Goal: Transaction & Acquisition: Book appointment/travel/reservation

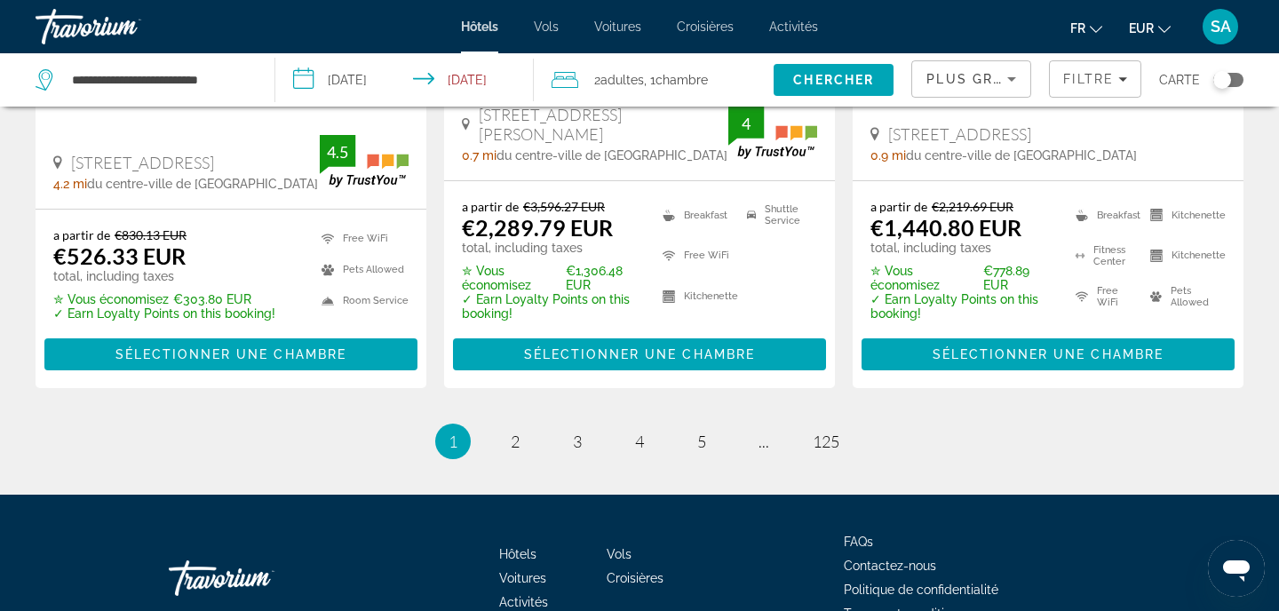
scroll to position [2549, 0]
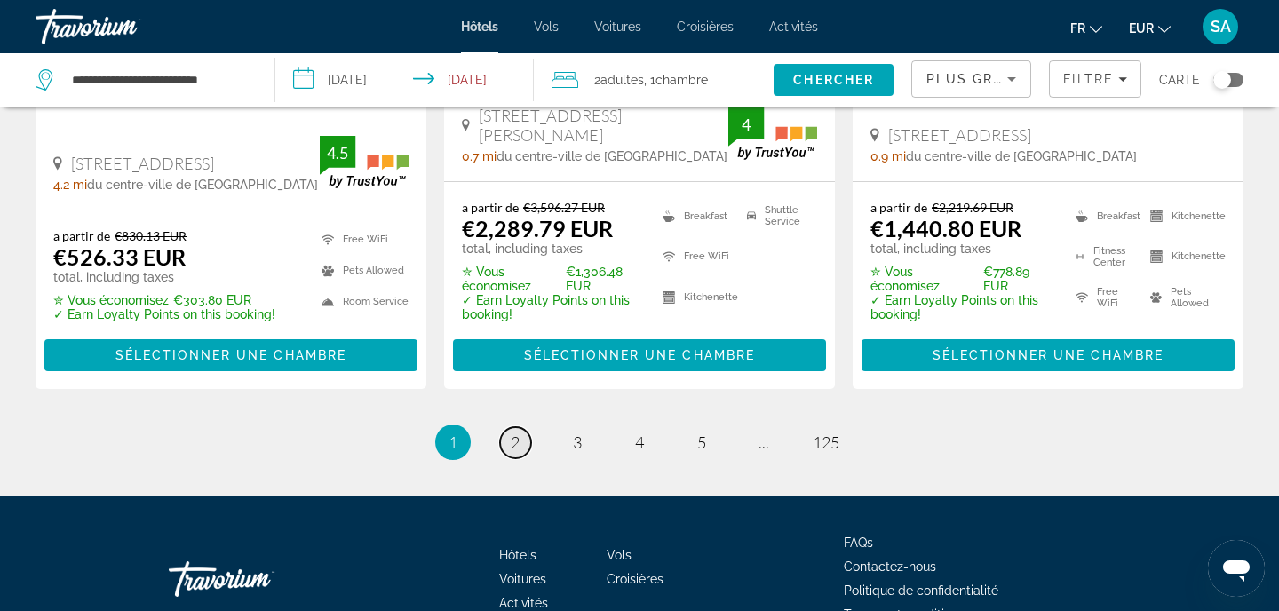
click at [515, 433] on span "2" at bounding box center [515, 443] width 9 height 20
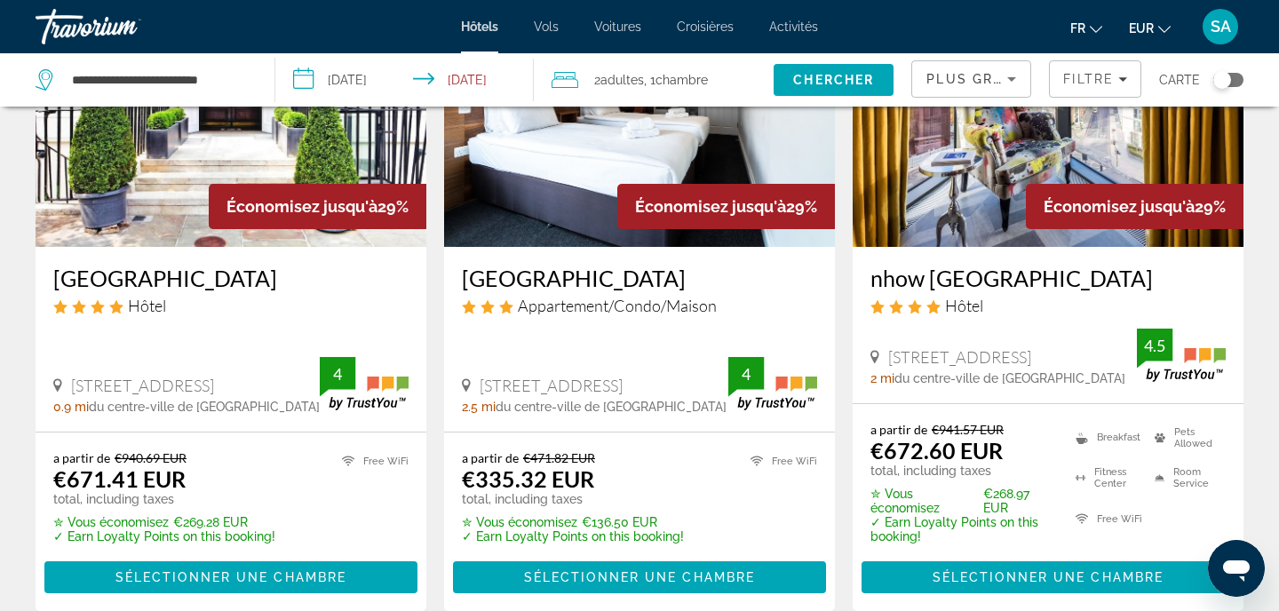
scroll to position [1598, 0]
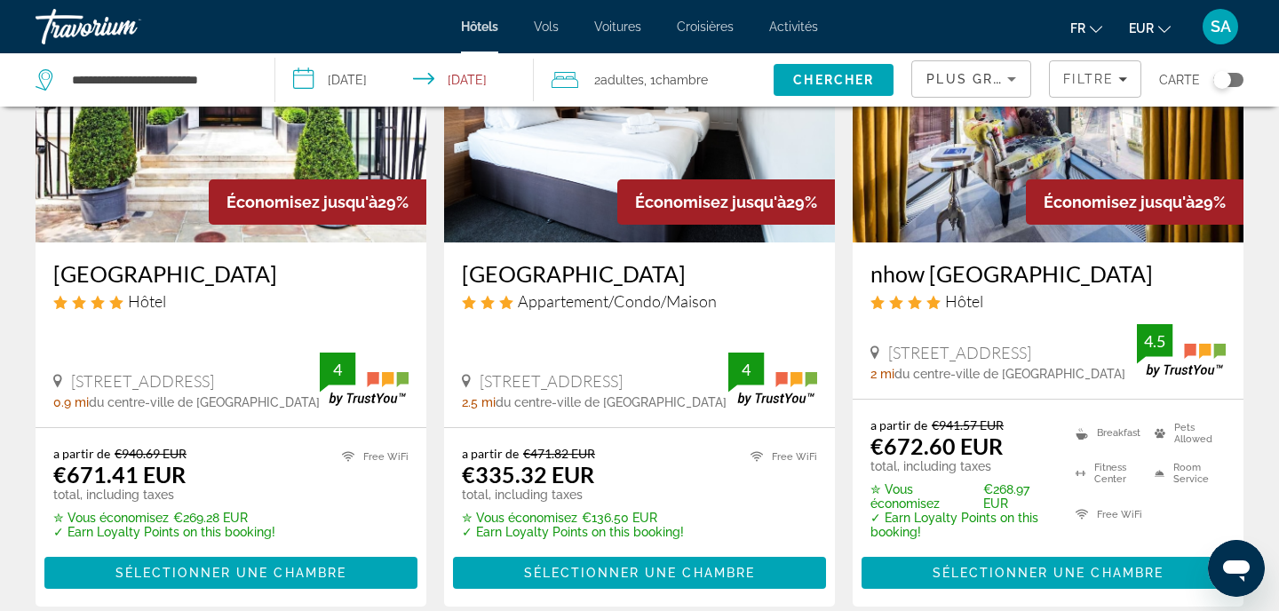
click at [600, 175] on img "Main content" at bounding box center [639, 100] width 391 height 284
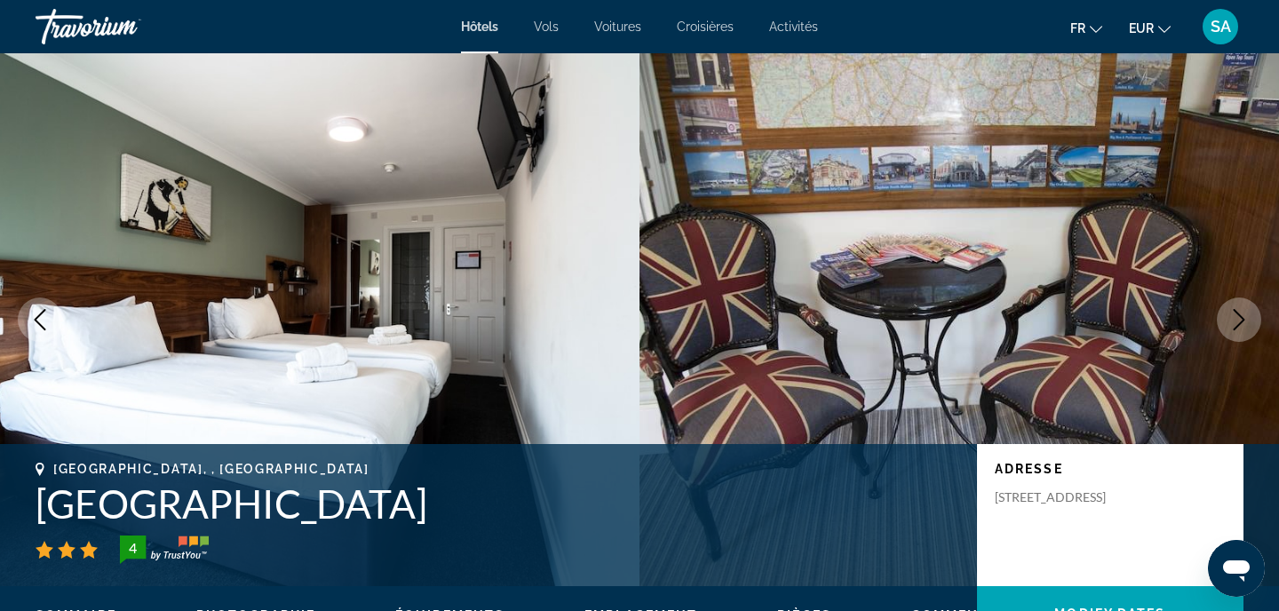
click at [214, 509] on h1 "[GEOGRAPHIC_DATA]" at bounding box center [498, 504] width 924 height 46
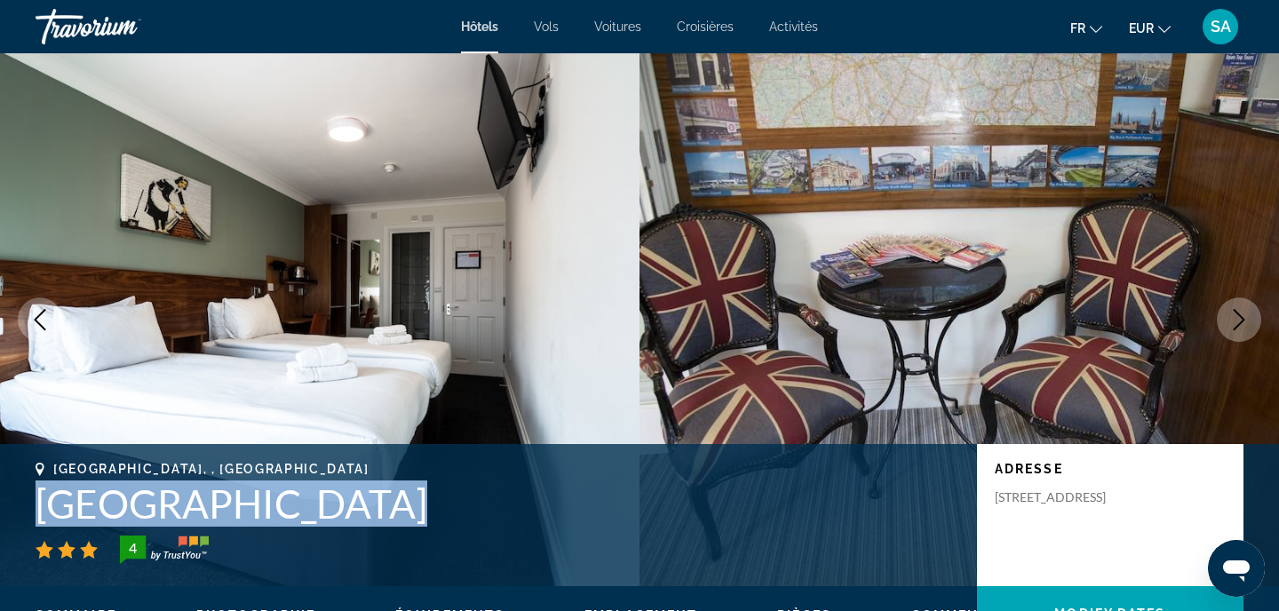
click at [214, 509] on h1 "[GEOGRAPHIC_DATA]" at bounding box center [498, 504] width 924 height 46
copy h1 "[GEOGRAPHIC_DATA]"
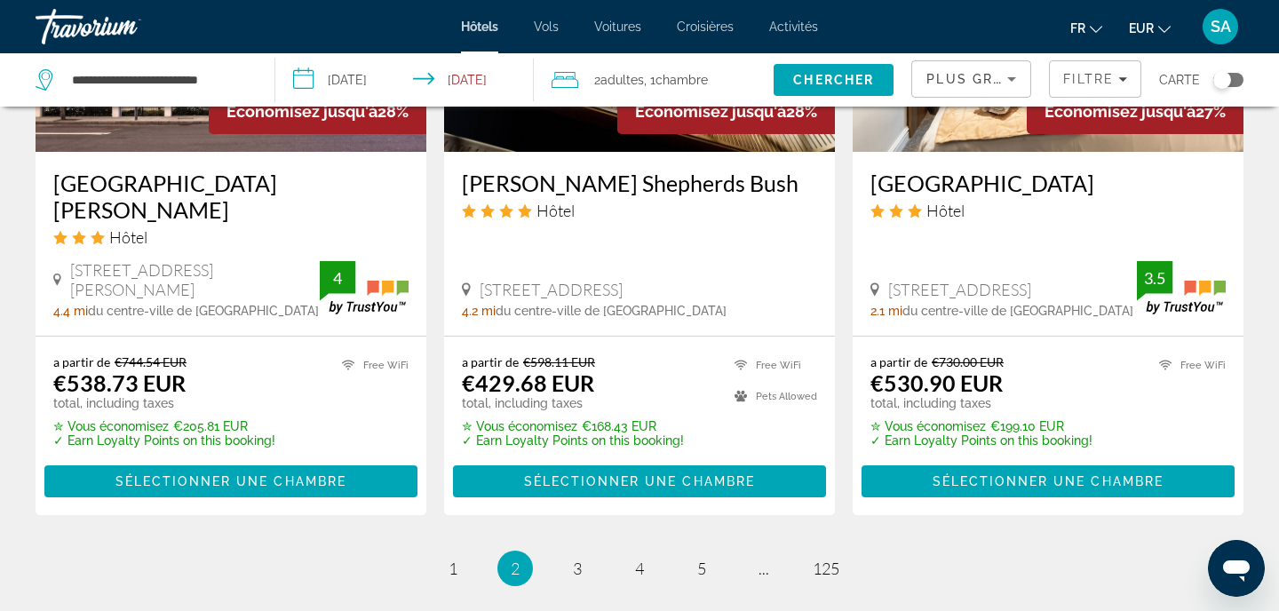
scroll to position [2379, 0]
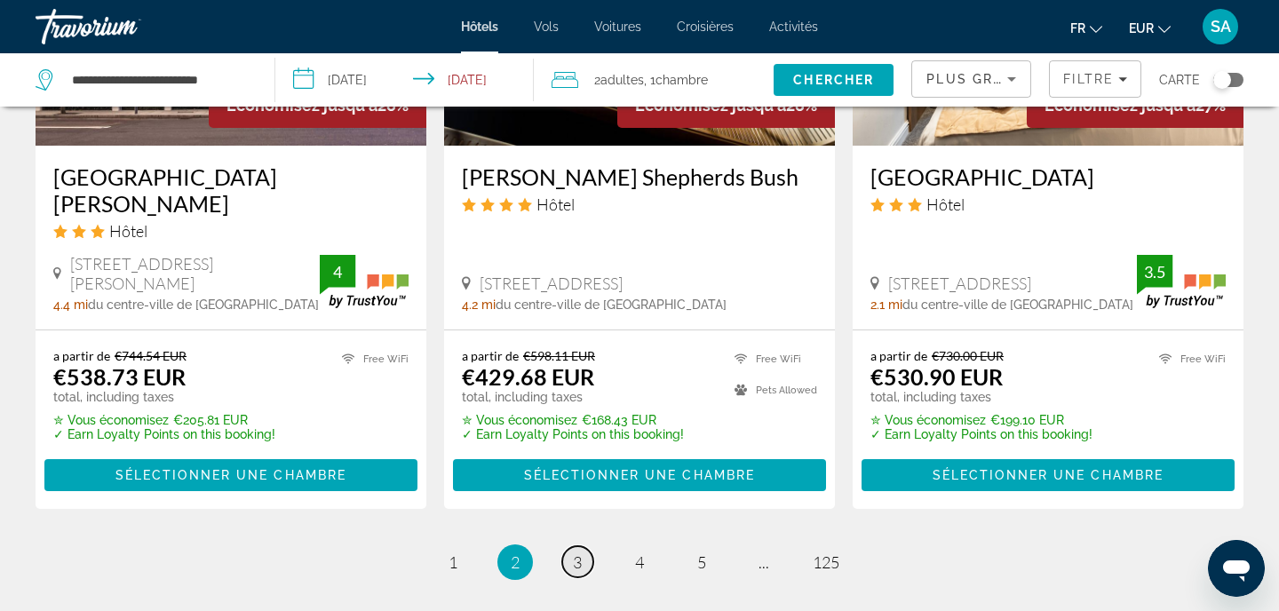
click at [587, 546] on link "page 3" at bounding box center [577, 561] width 31 height 31
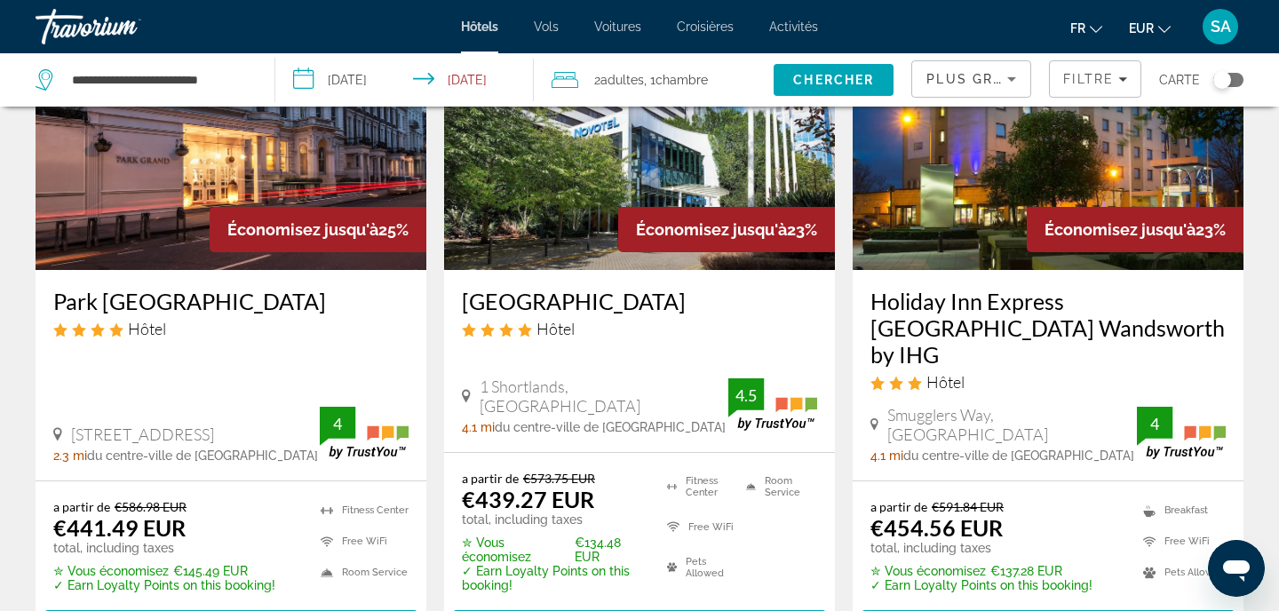
scroll to position [1569, 0]
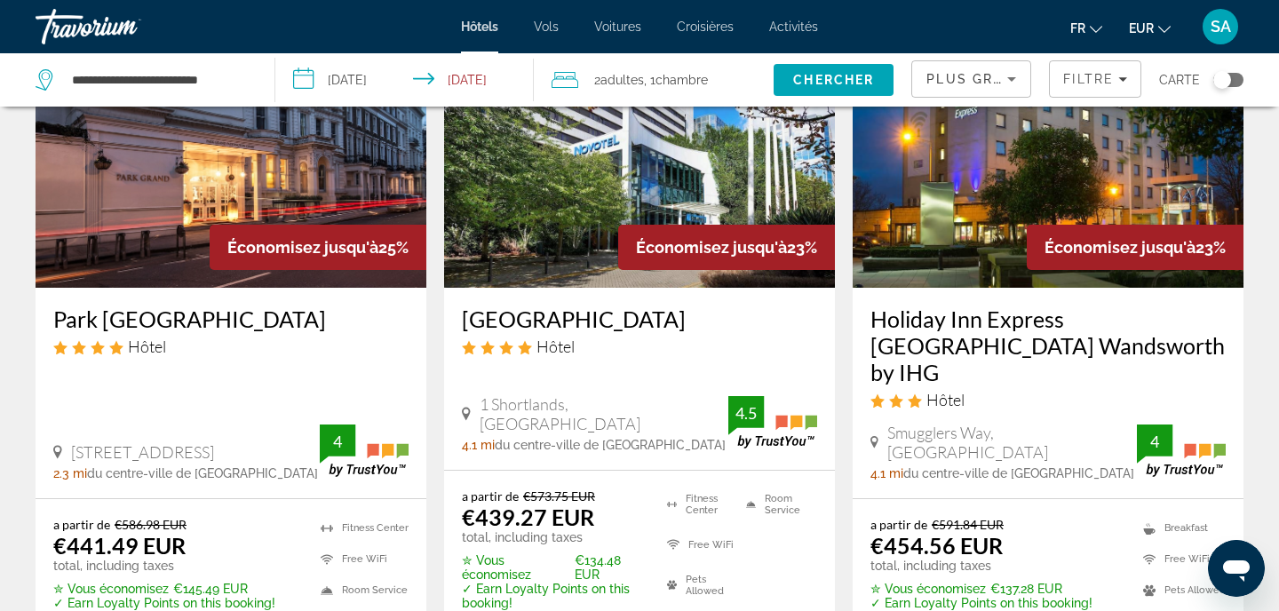
click at [255, 184] on img "Main content" at bounding box center [231, 146] width 391 height 284
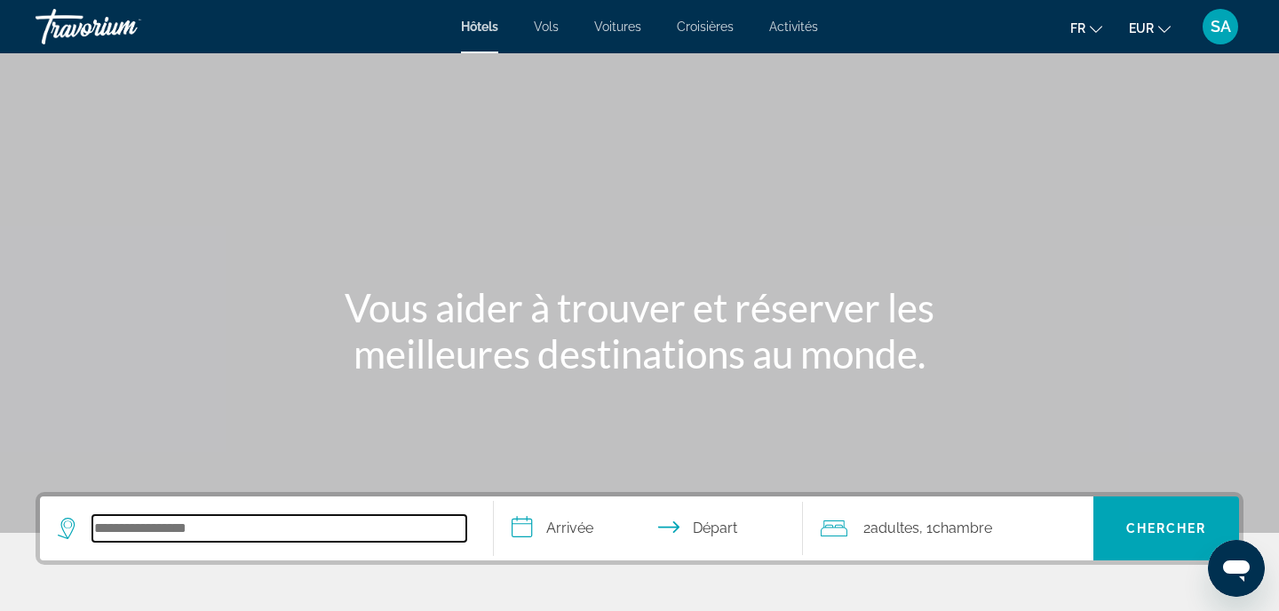
click at [192, 536] on input "Search hotel destination" at bounding box center [279, 528] width 374 height 27
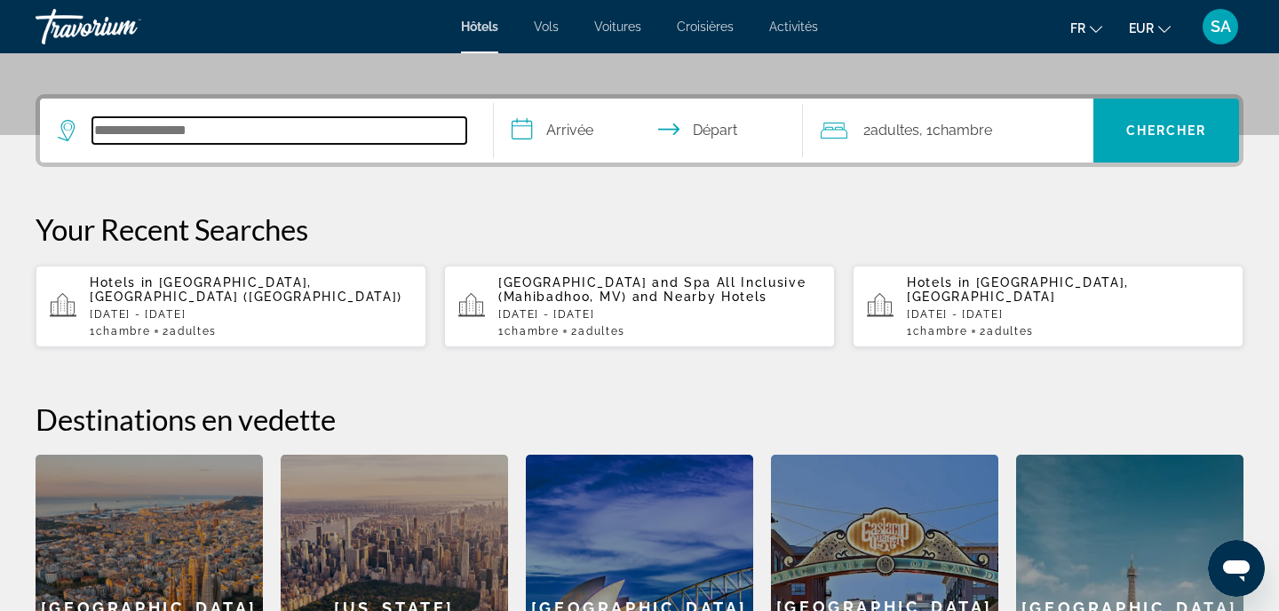
scroll to position [434, 0]
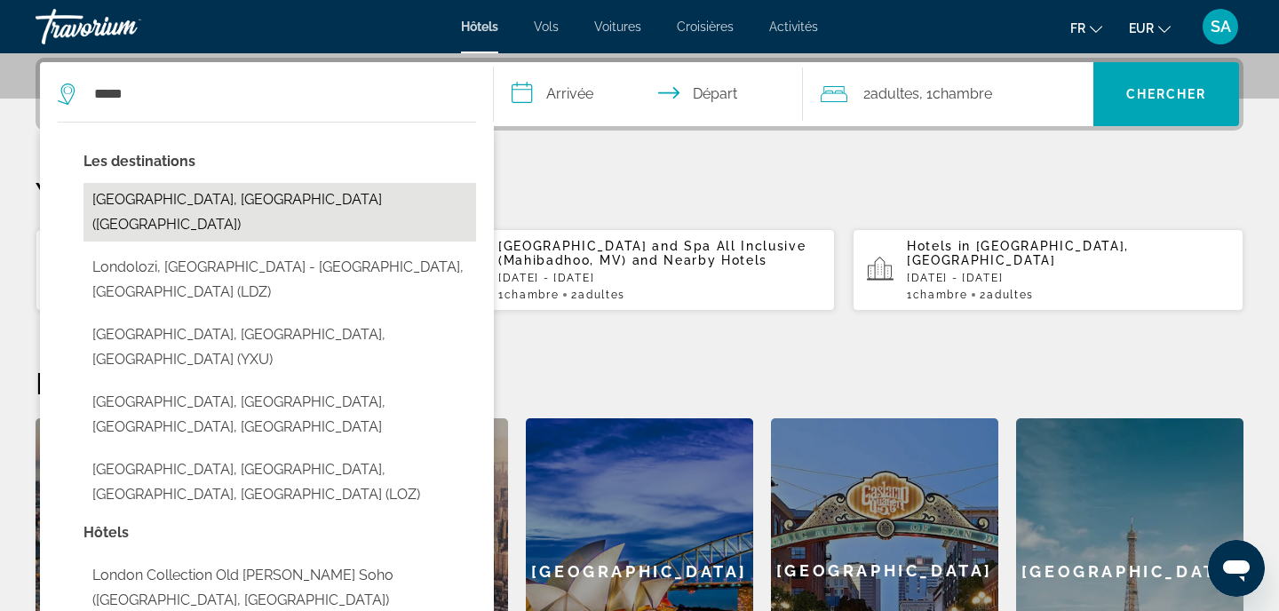
drag, startPoint x: 242, startPoint y: 314, endPoint x: 206, endPoint y: 196, distance: 123.4
click at [206, 196] on button "[GEOGRAPHIC_DATA], [GEOGRAPHIC_DATA] ([GEOGRAPHIC_DATA])" at bounding box center [279, 212] width 393 height 59
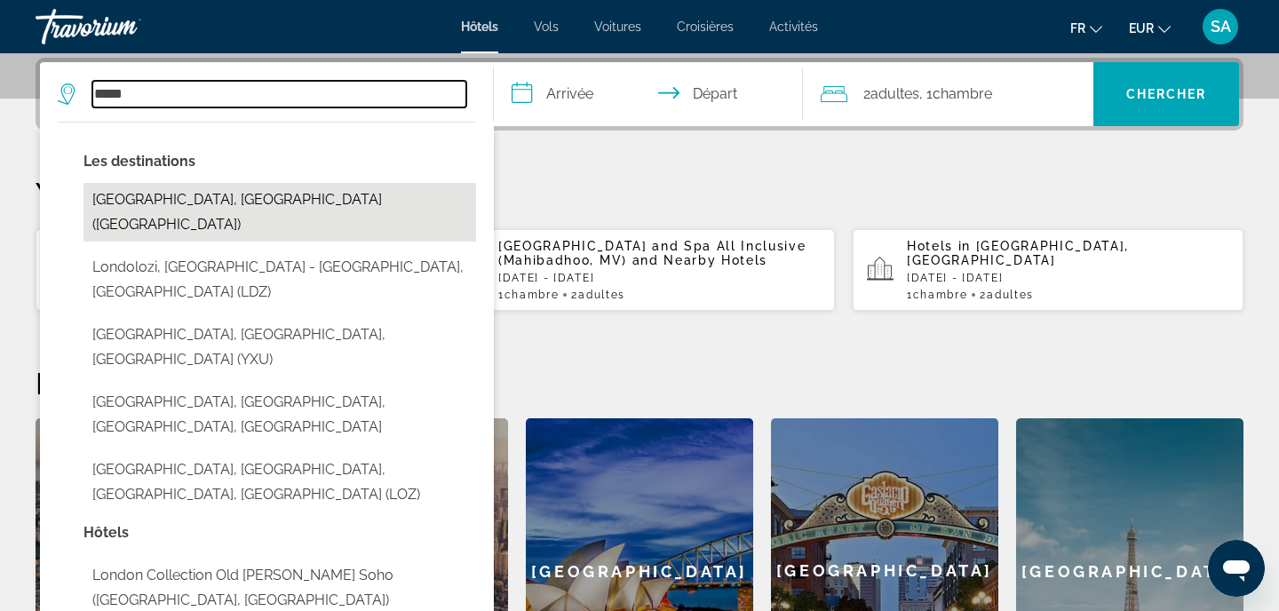
type input "**********"
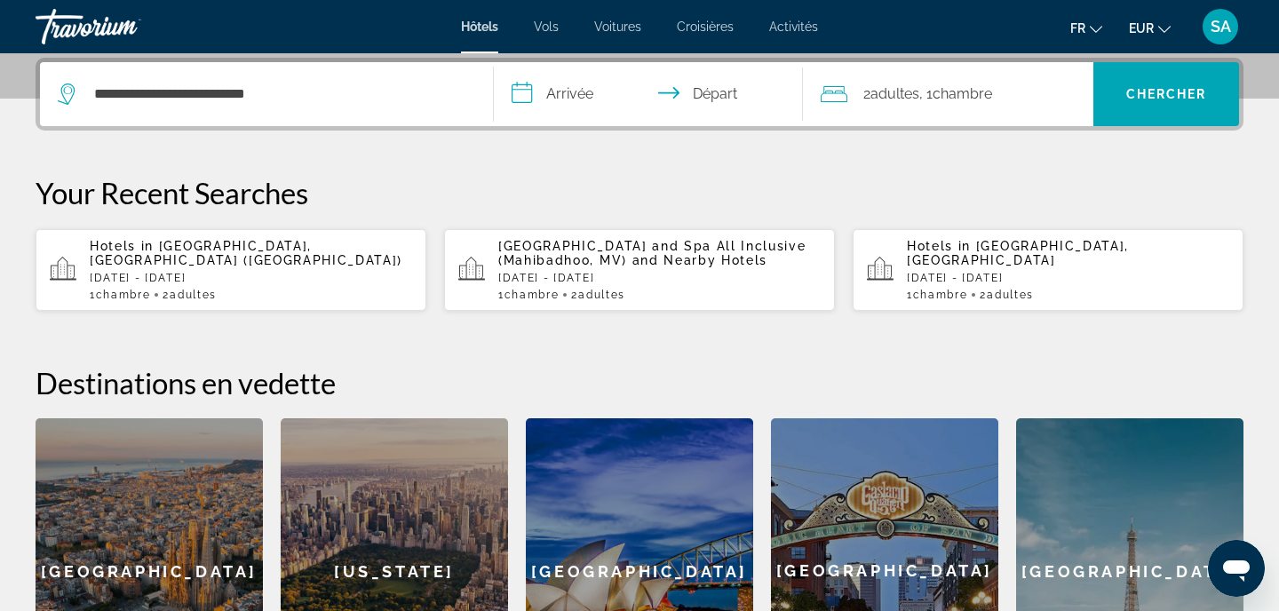
click at [603, 99] on input "**********" at bounding box center [652, 96] width 316 height 69
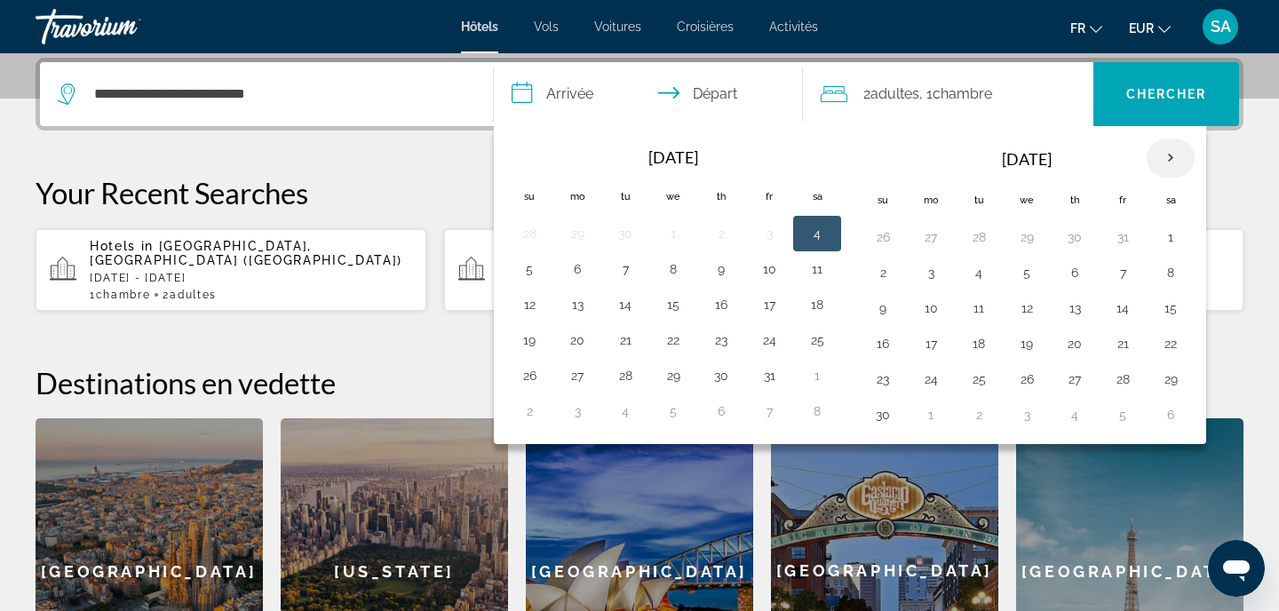
click at [1177, 152] on th "Next month" at bounding box center [1171, 158] width 48 height 39
click at [665, 383] on button "26" at bounding box center [673, 379] width 28 height 25
click at [664, 382] on button "26" at bounding box center [673, 379] width 28 height 25
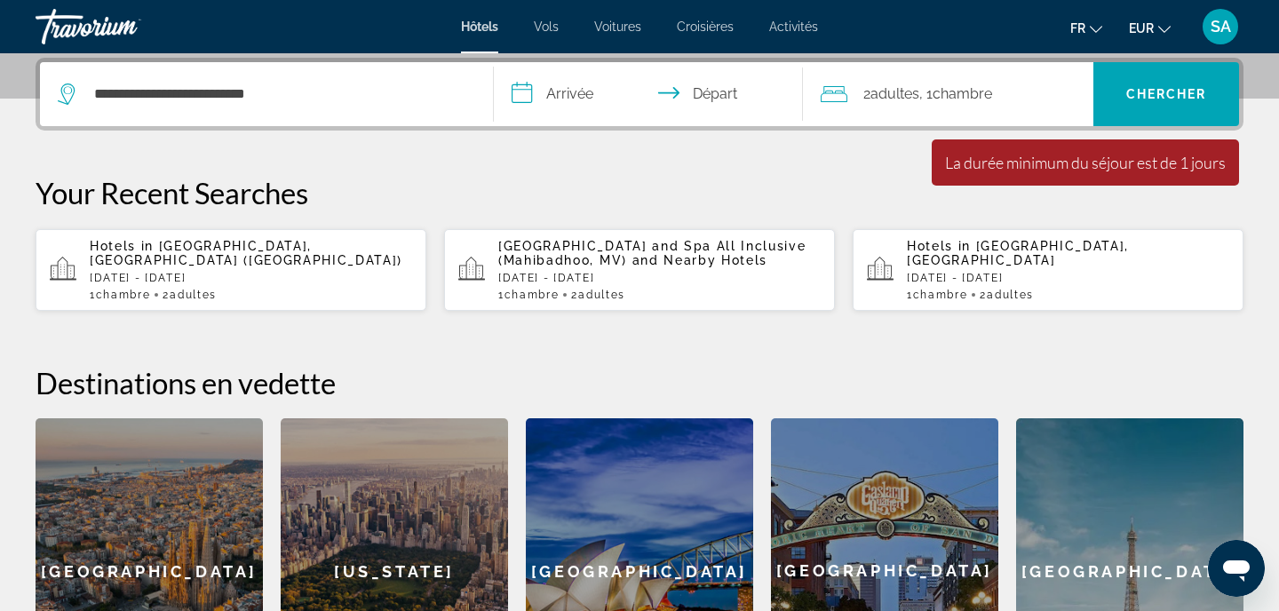
click at [586, 102] on input "**********" at bounding box center [652, 96] width 316 height 69
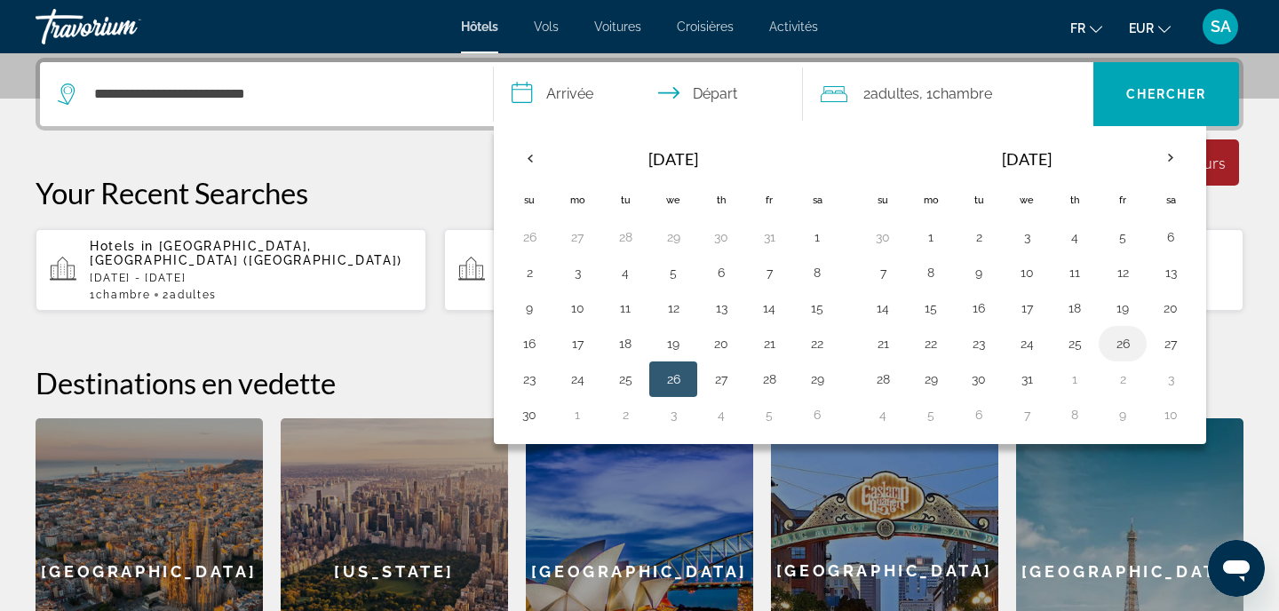
click at [1135, 338] on button "26" at bounding box center [1123, 343] width 28 height 25
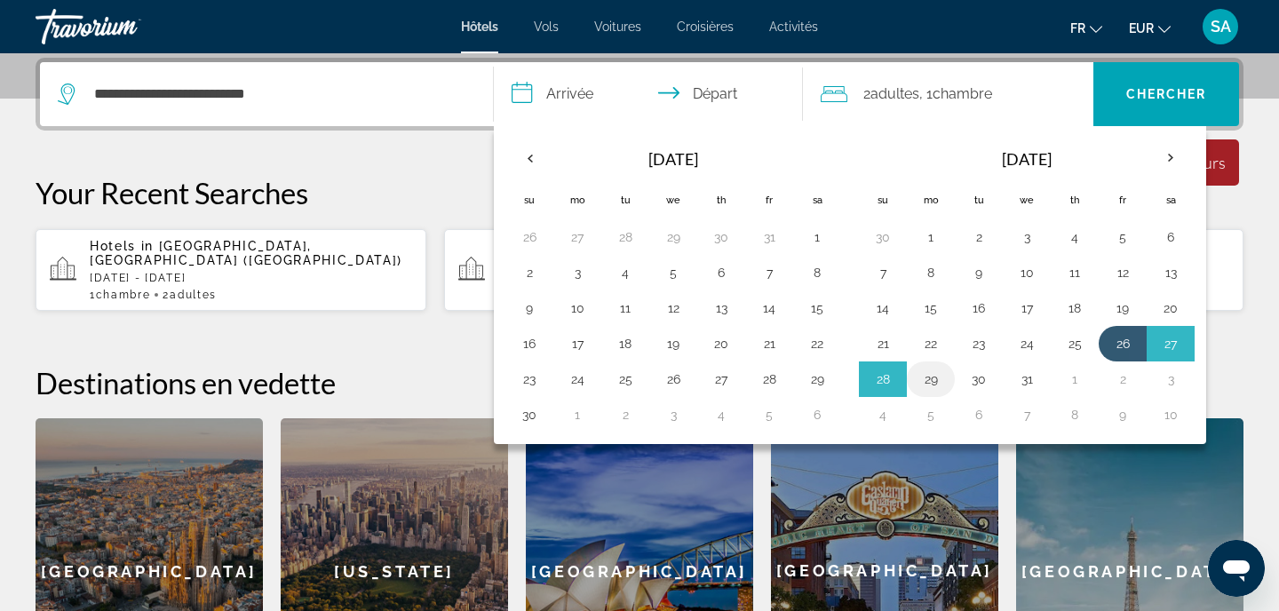
click at [942, 382] on button "29" at bounding box center [931, 379] width 28 height 25
type input "**********"
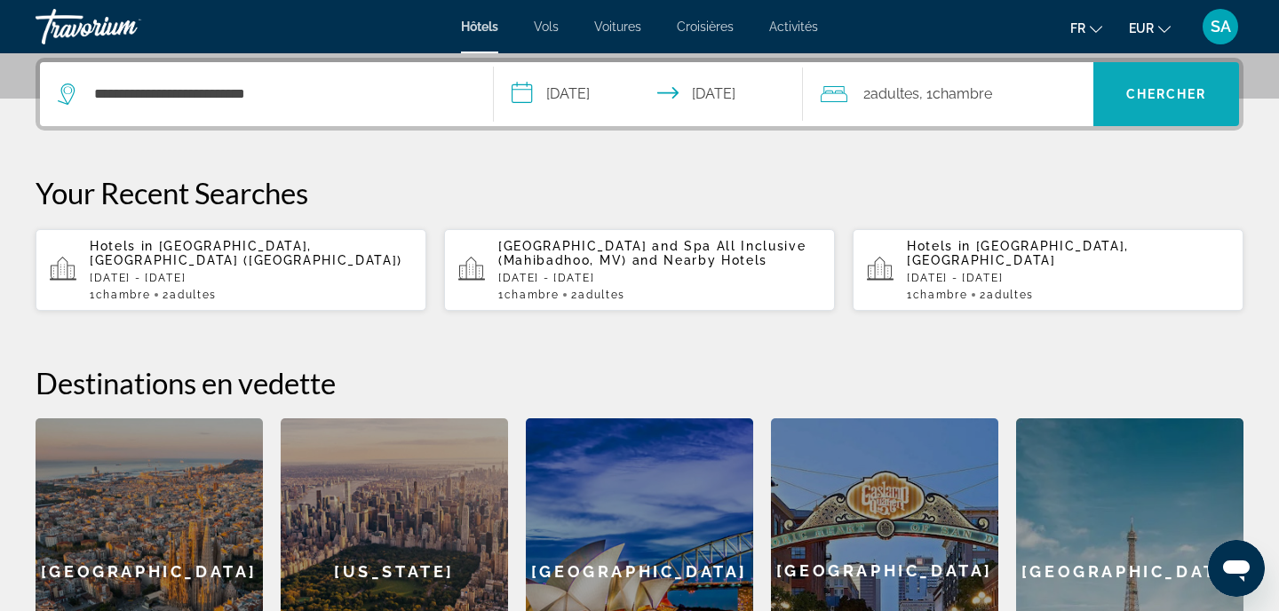
click at [1150, 77] on span "Search" at bounding box center [1166, 94] width 146 height 43
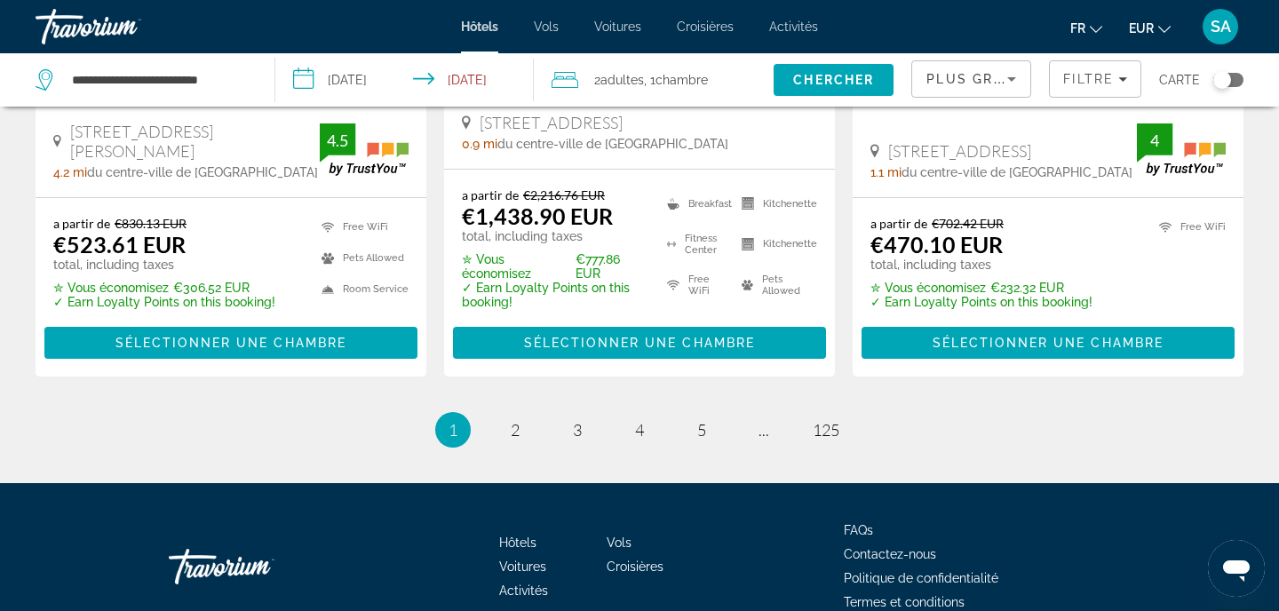
scroll to position [2531, 0]
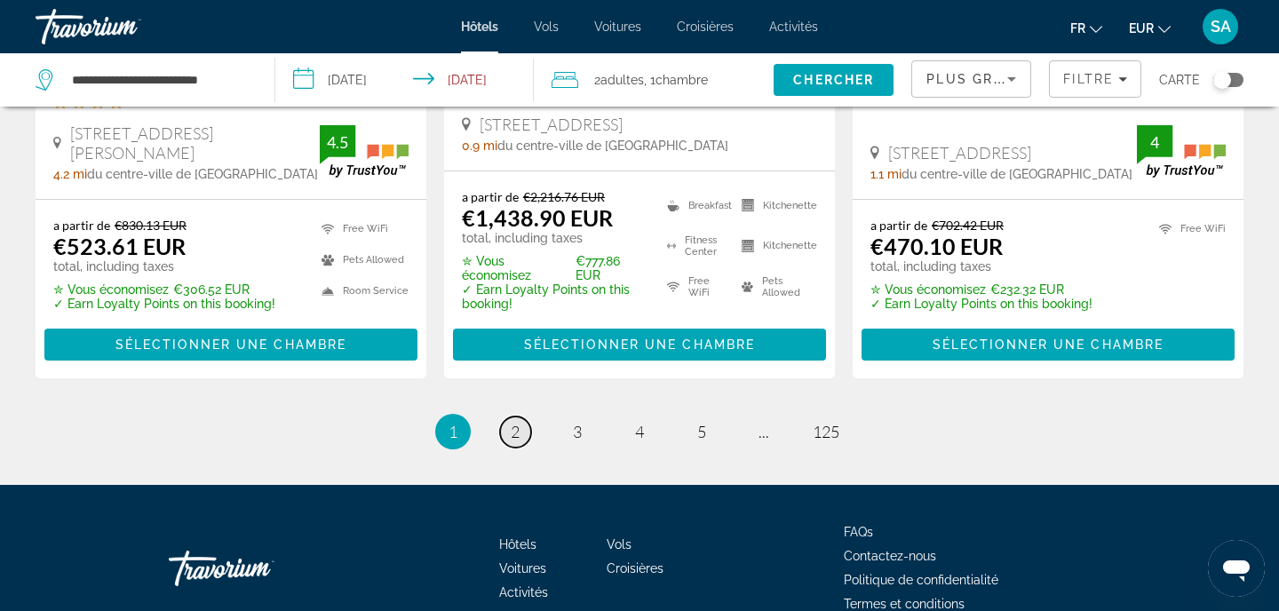
click at [505, 417] on link "page 2" at bounding box center [515, 432] width 31 height 31
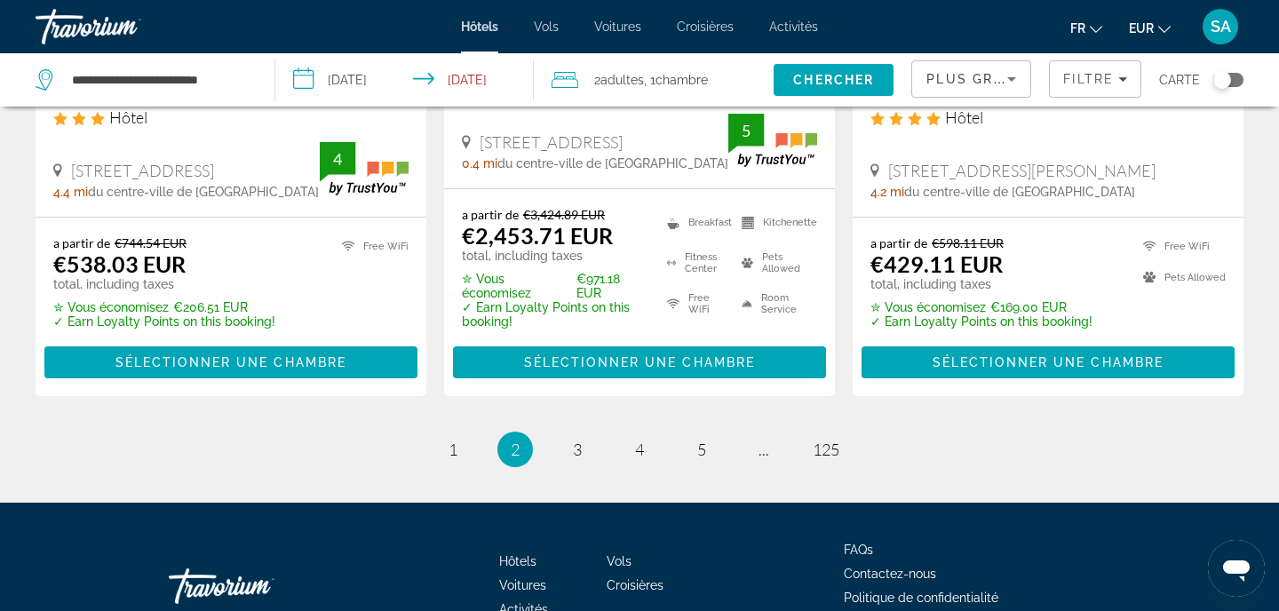
scroll to position [2497, 0]
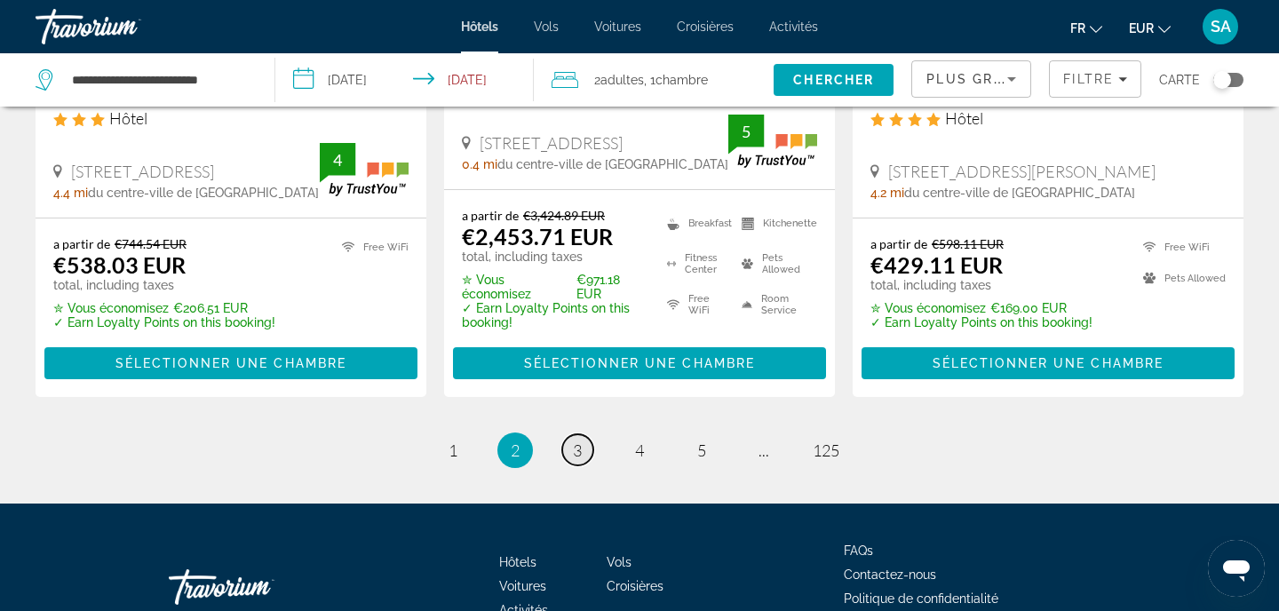
click at [582, 441] on span "3" at bounding box center [577, 451] width 9 height 20
